Goal: Book appointment/travel/reservation

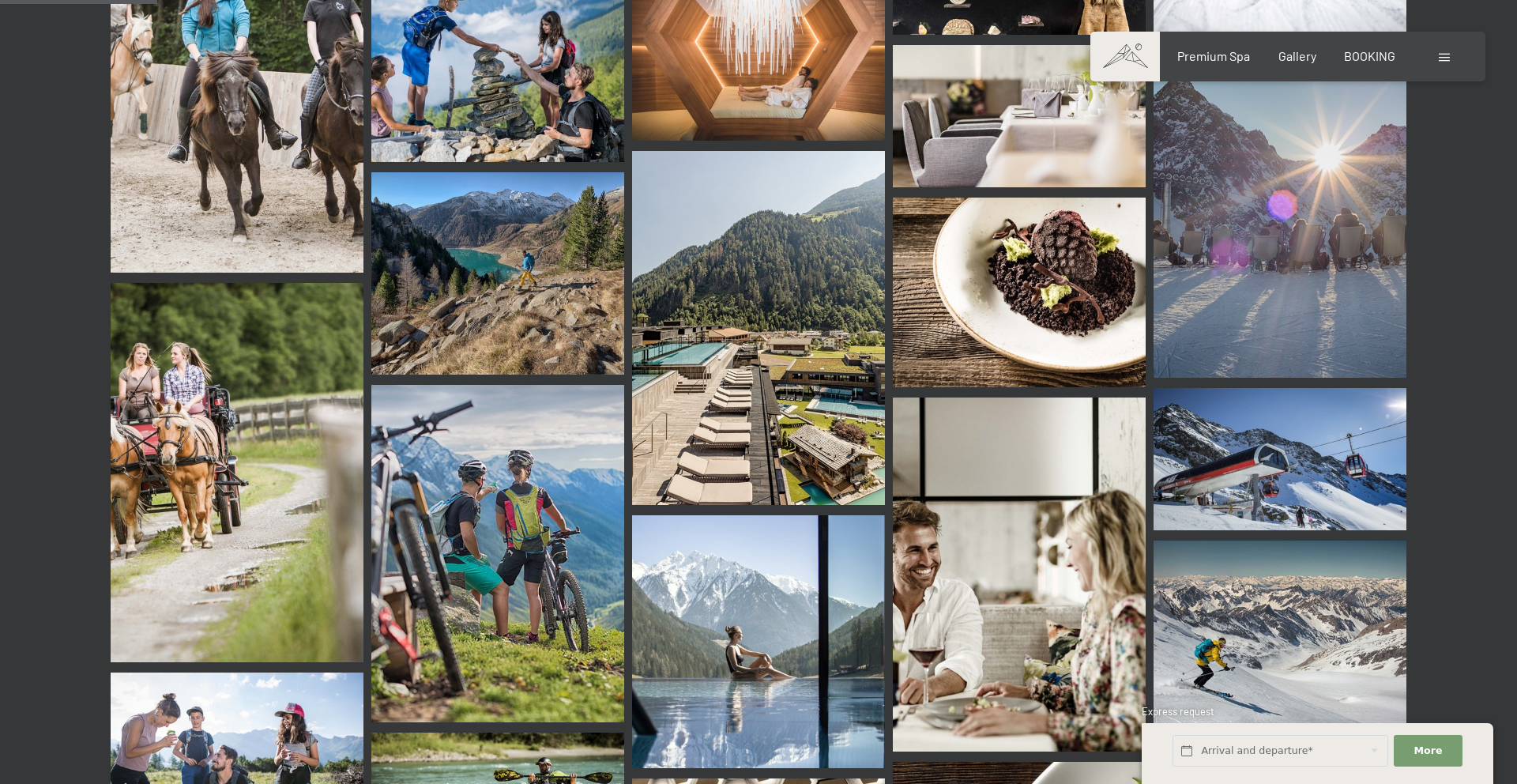
scroll to position [2125, 0]
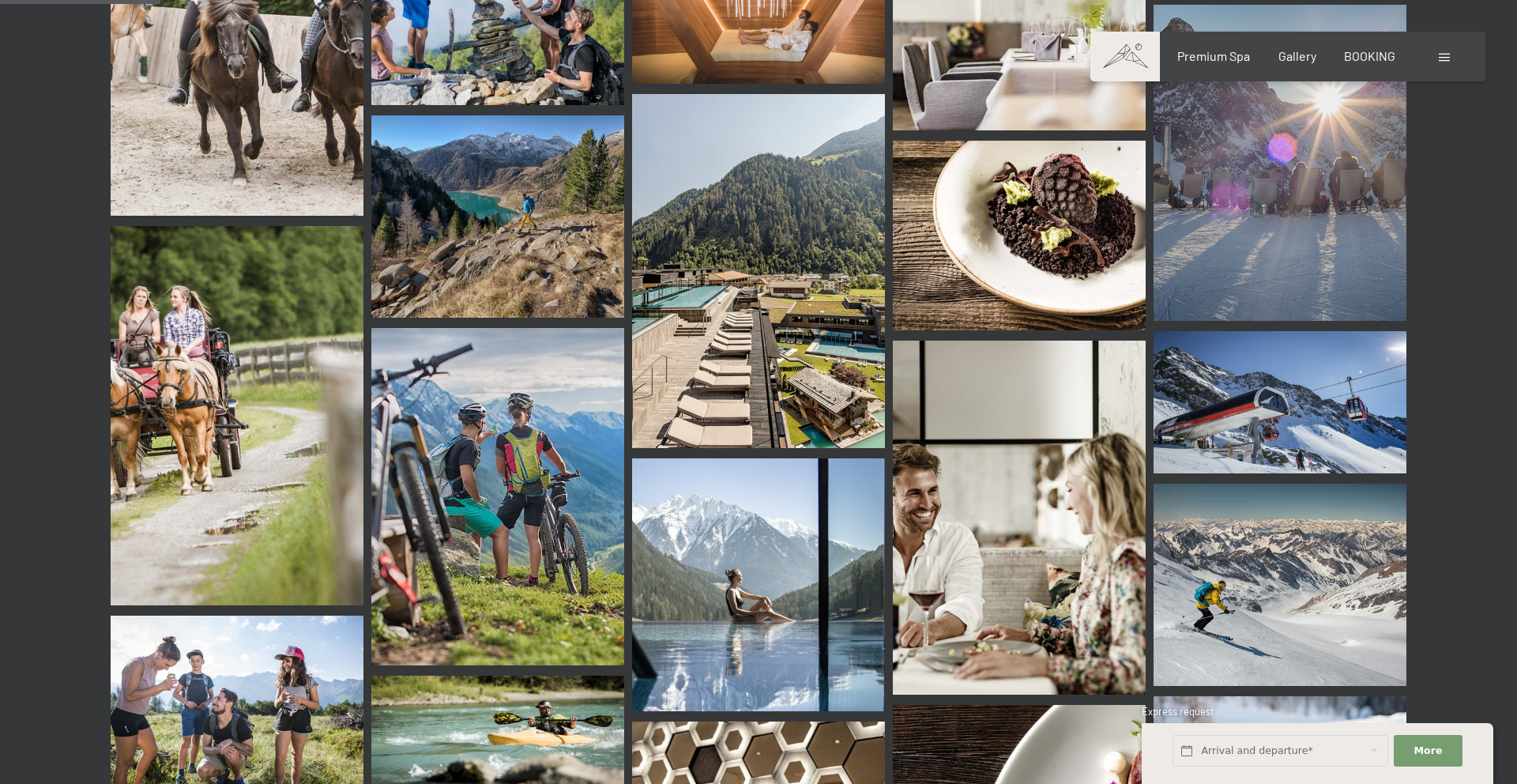
click at [734, 324] on img at bounding box center [758, 271] width 253 height 354
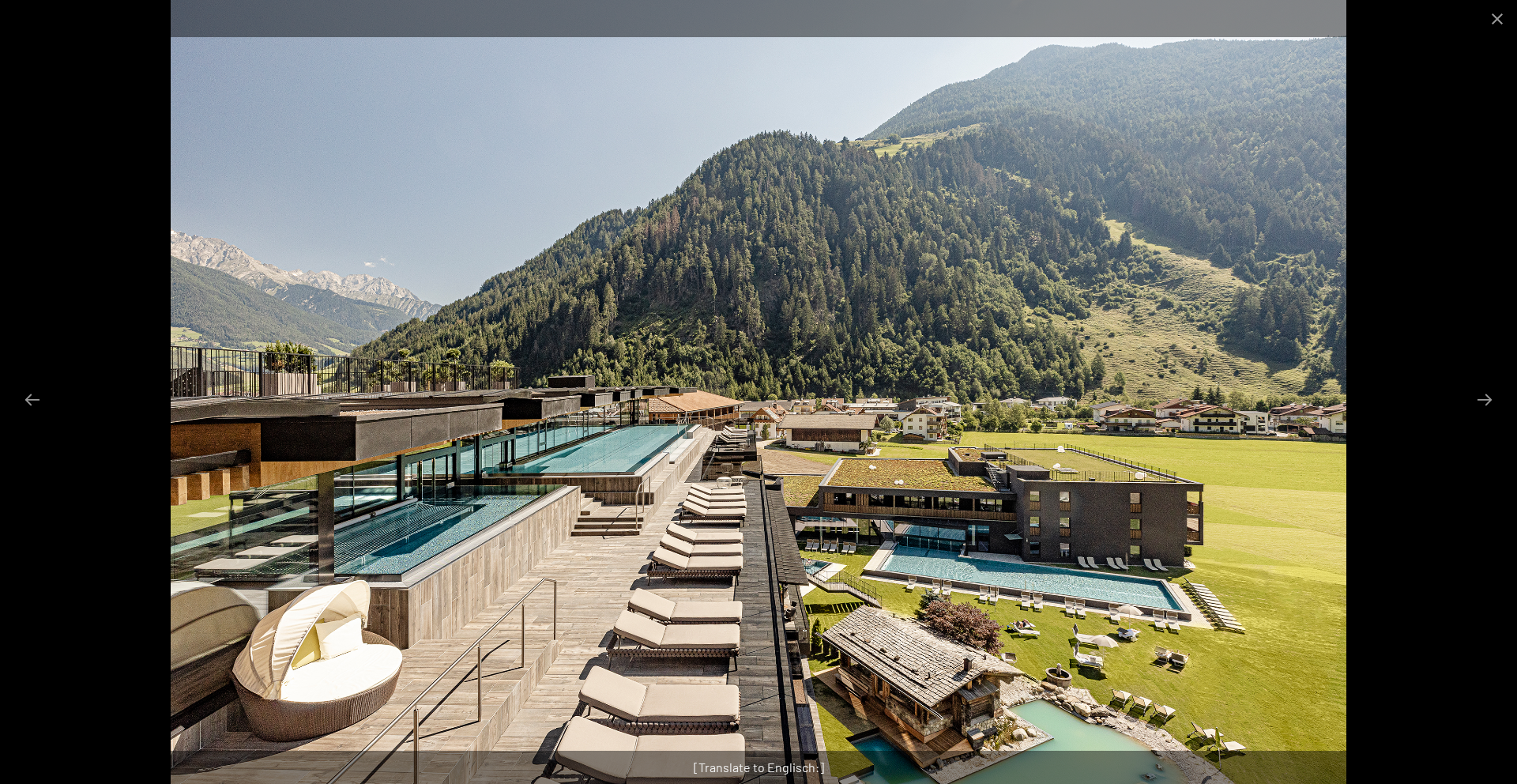
click at [938, 306] on img at bounding box center [758, 392] width 1176 height 784
click at [1491, 30] on button "Close gallery" at bounding box center [1497, 18] width 39 height 37
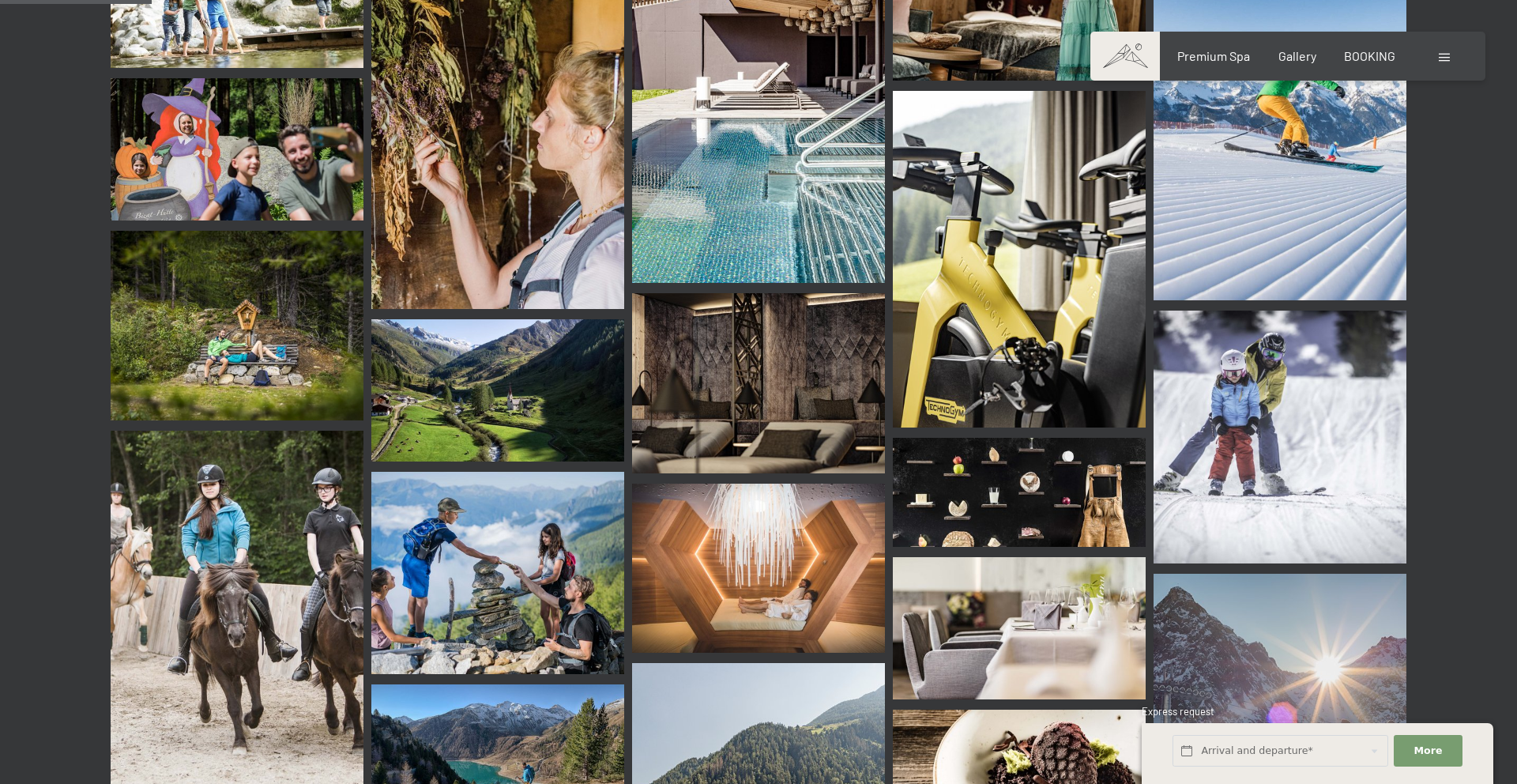
scroll to position [762, 0]
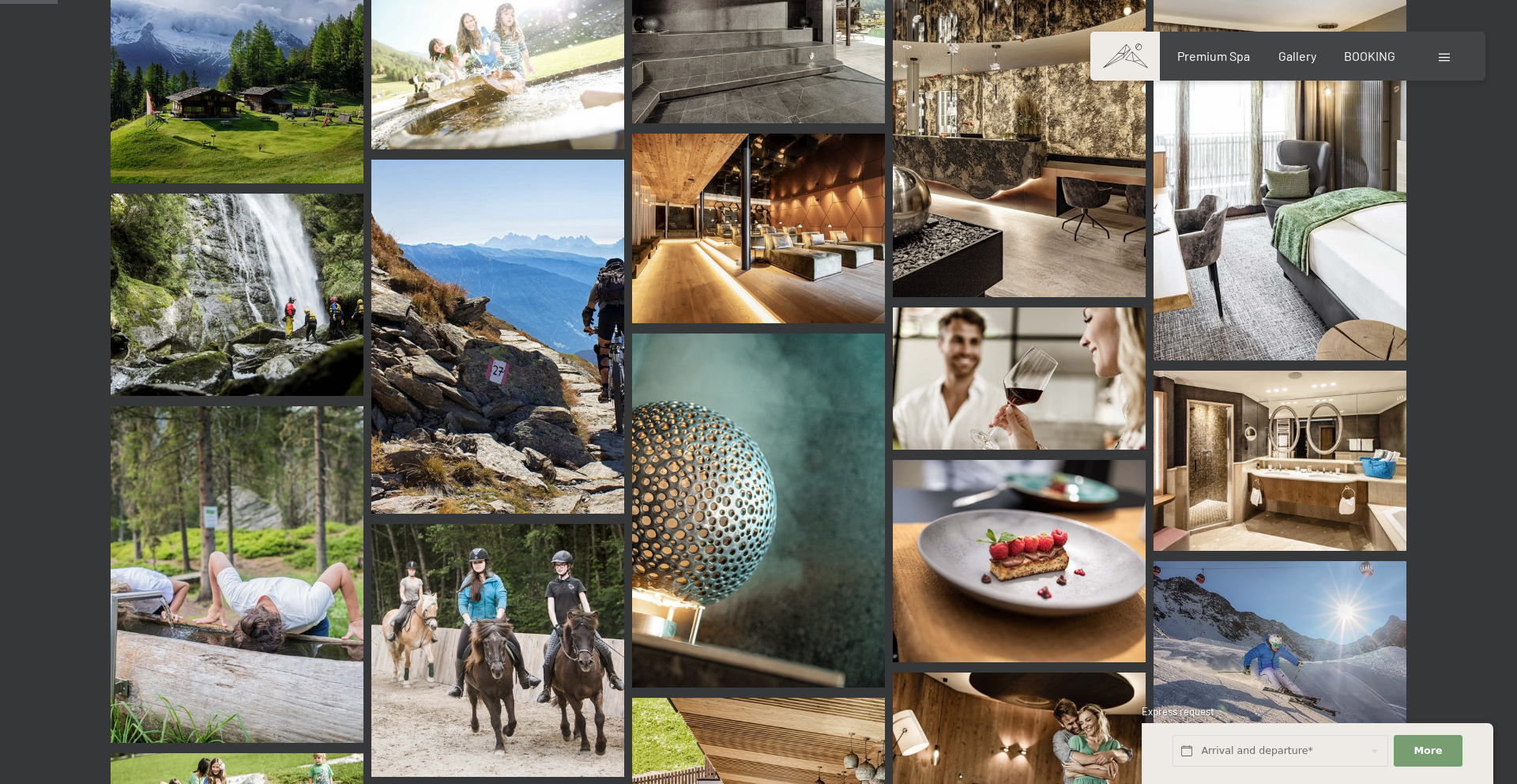
click at [1345, 65] on div "Booking Enquiries Premium Spa Gallery BOOKING DE IT EN Vouchers Gallery Enquiri…" at bounding box center [1288, 56] width 332 height 18
click at [1357, 55] on span "BOOKING" at bounding box center [1370, 53] width 51 height 15
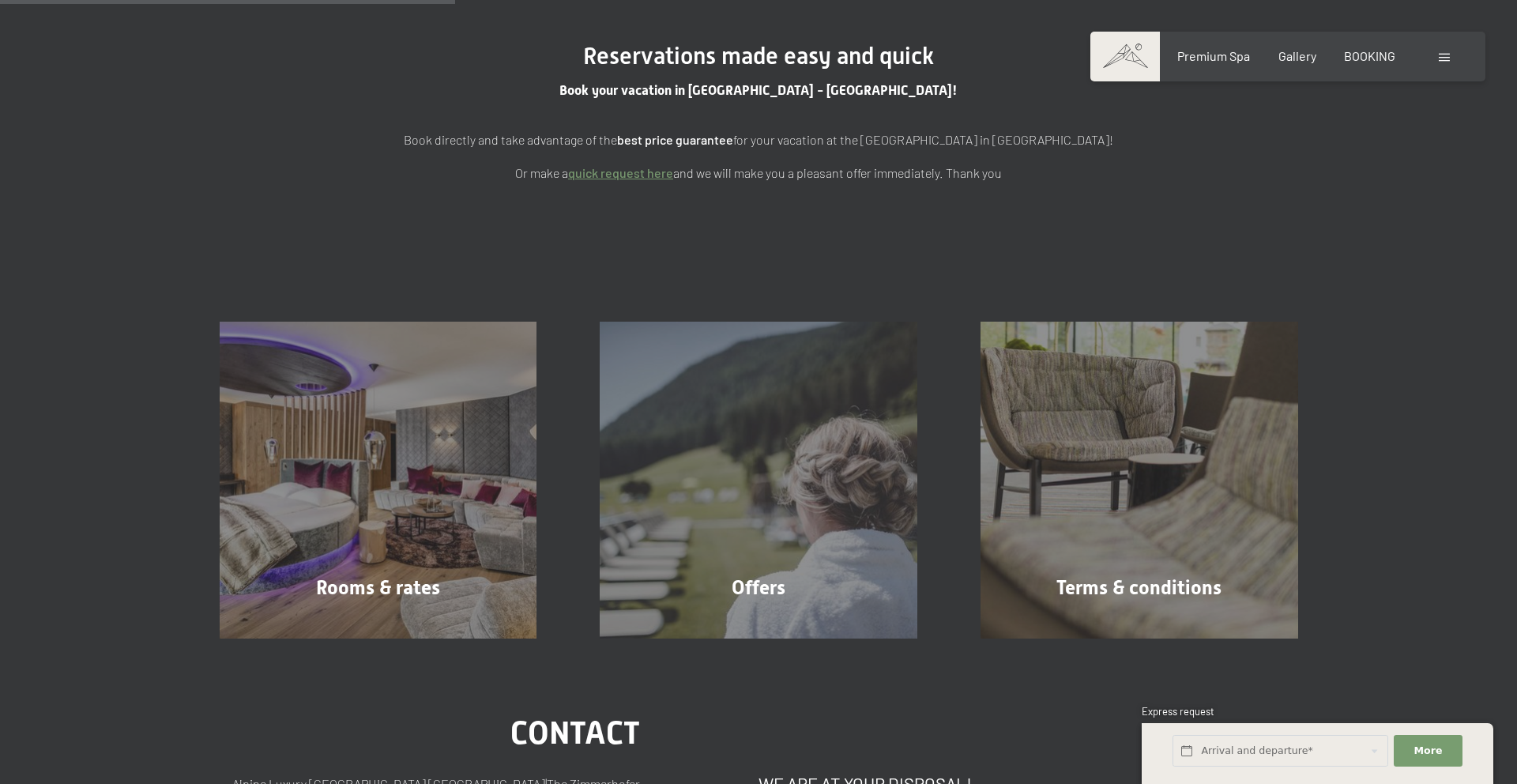
scroll to position [306, 0]
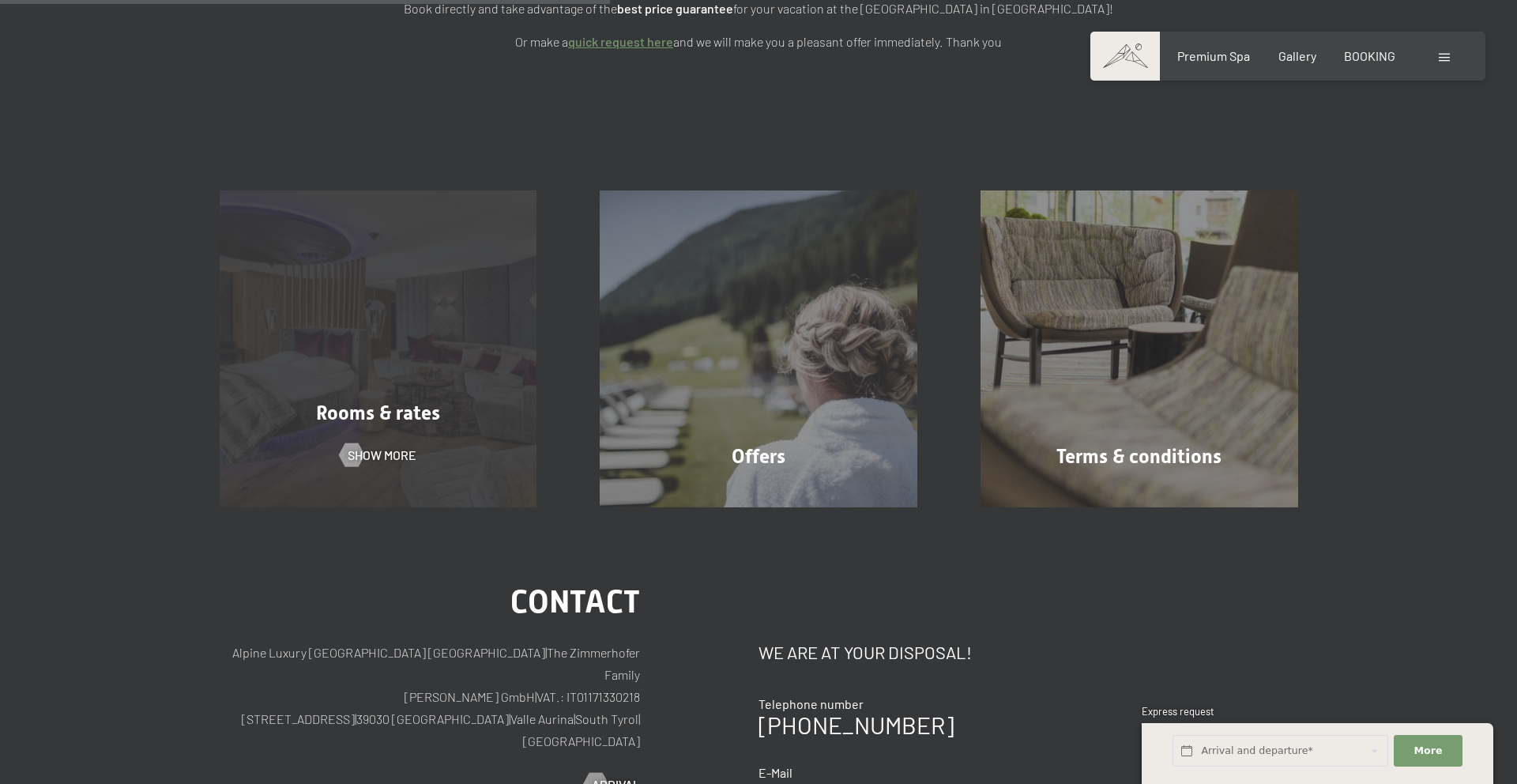
click at [406, 359] on div "Rooms & rates Show more" at bounding box center [378, 350] width 381 height 317
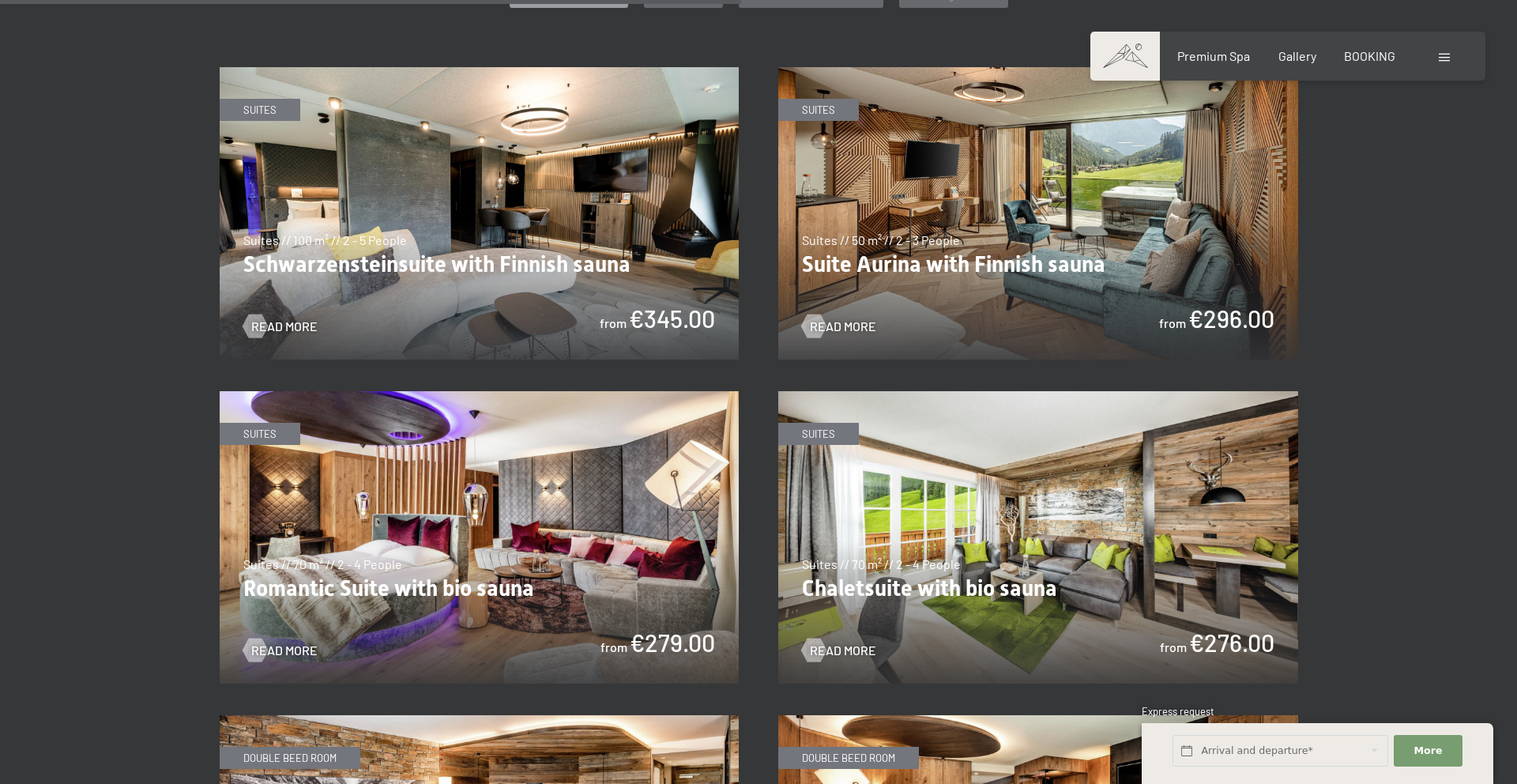
scroll to position [330, 0]
